Goal: Task Accomplishment & Management: Manage account settings

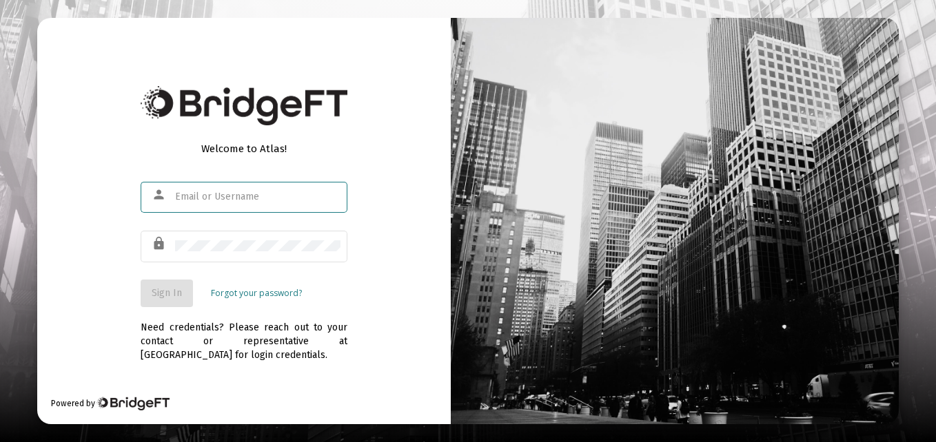
type input "tl.tm.thomas@gmail.com"
click at [167, 293] on span "Sign In" at bounding box center [167, 293] width 30 height 12
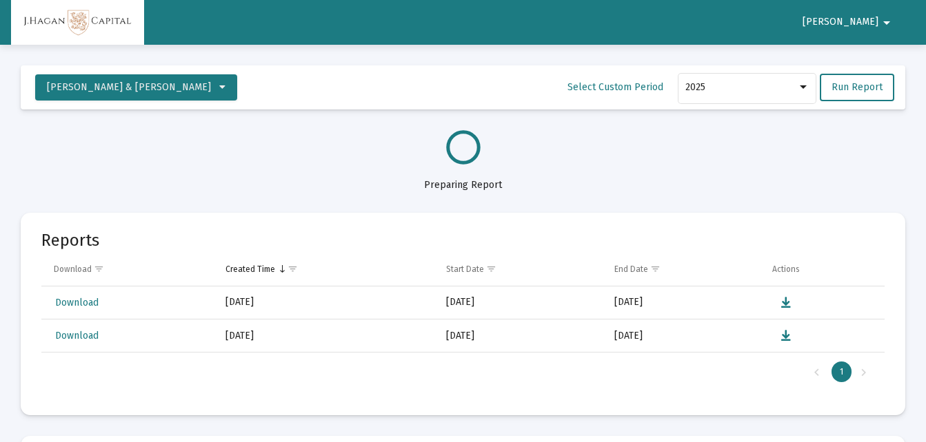
select select "View all"
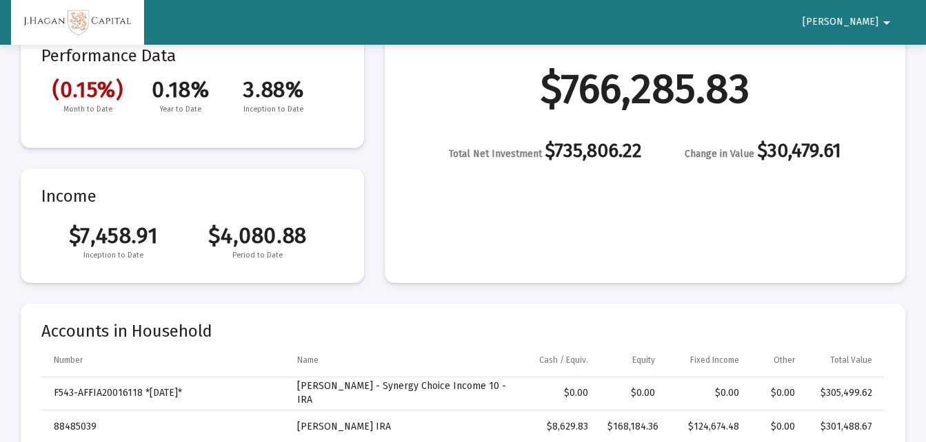
scroll to position [168, 0]
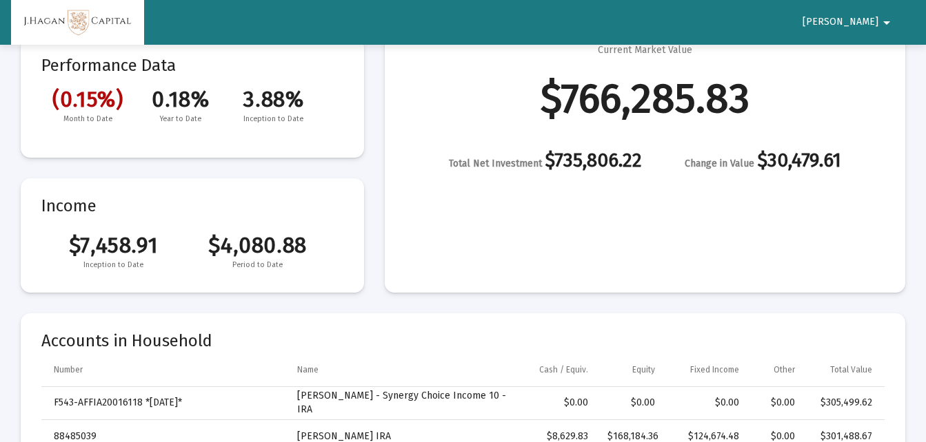
click at [885, 21] on mat-icon "arrow_drop_down" at bounding box center [886, 23] width 17 height 28
click at [894, 64] on button "Logout" at bounding box center [884, 58] width 77 height 33
